Goal: Check status: Check status

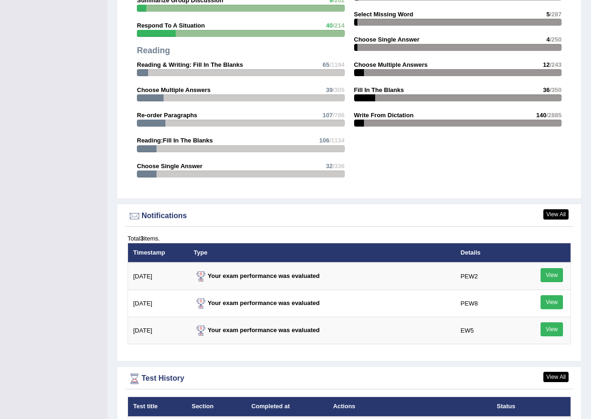
scroll to position [1167, 0]
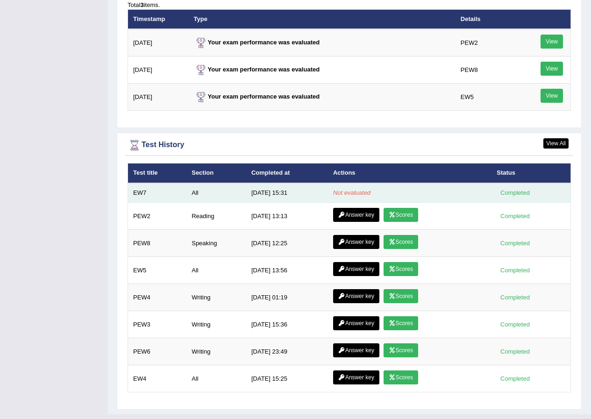
click at [140, 196] on td "EW7" at bounding box center [157, 193] width 59 height 20
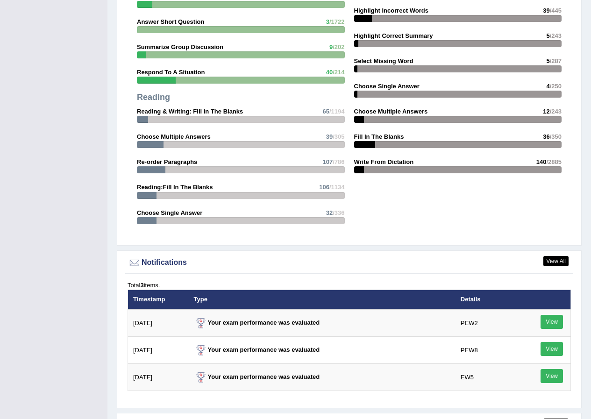
scroll to position [1120, 0]
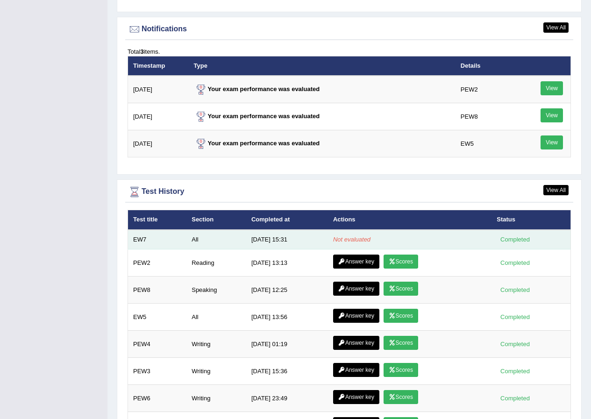
click at [254, 241] on td "[DATE] 15:31" at bounding box center [287, 240] width 82 height 20
click at [137, 238] on td "EW7" at bounding box center [157, 240] width 59 height 20
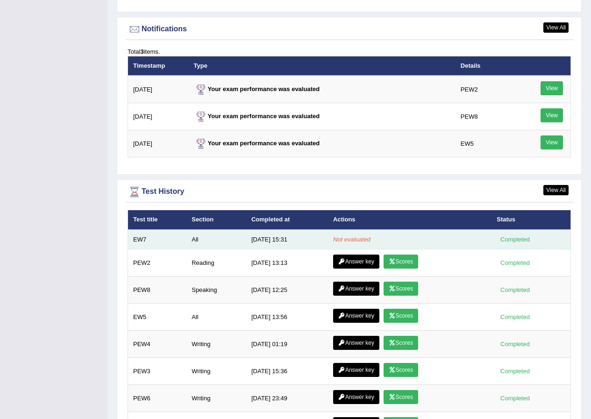
click at [137, 238] on td "EW7" at bounding box center [157, 240] width 59 height 20
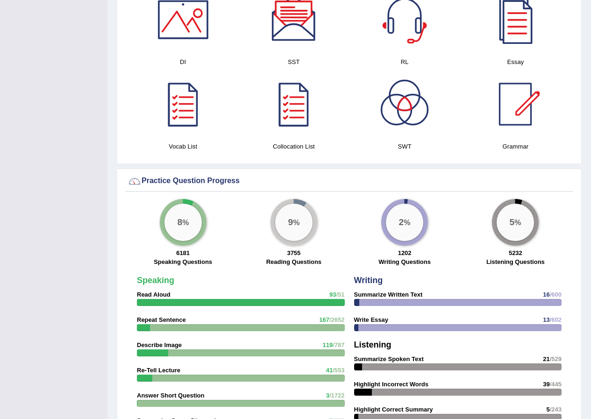
scroll to position [280, 0]
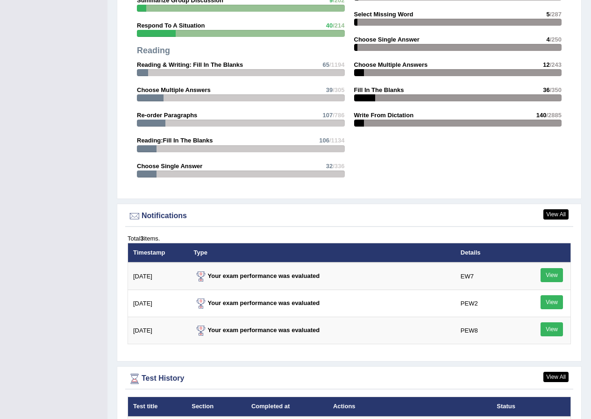
scroll to position [1120, 0]
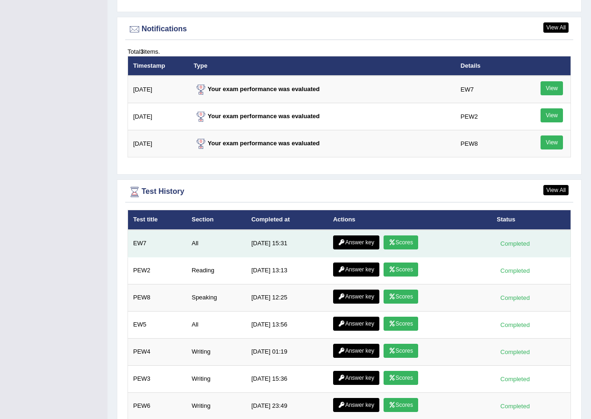
click at [394, 243] on icon at bounding box center [391, 242] width 7 height 6
